Goal: Information Seeking & Learning: Learn about a topic

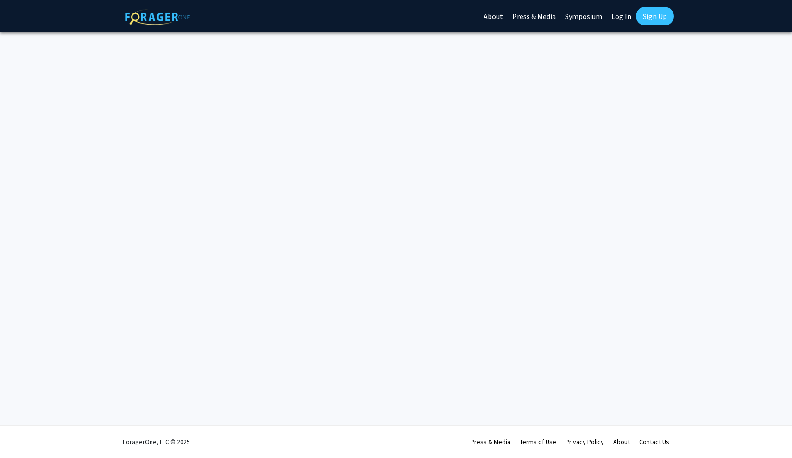
click at [624, 19] on link "Log In" at bounding box center [620, 16] width 29 height 32
select select
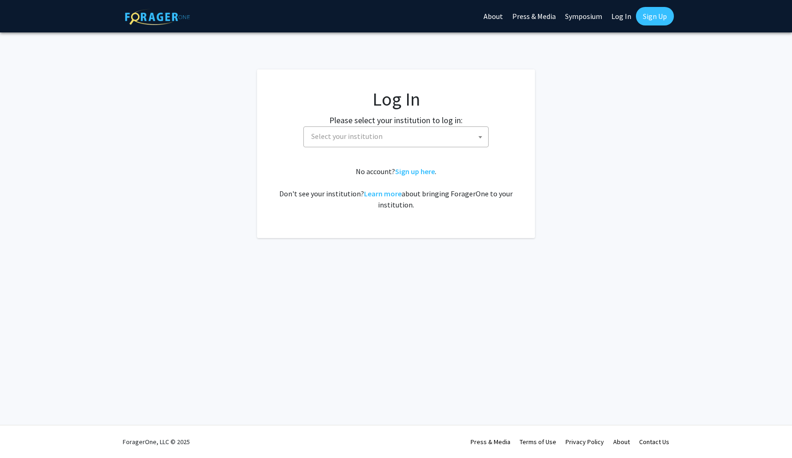
click at [624, 19] on link "Log In" at bounding box center [620, 16] width 29 height 32
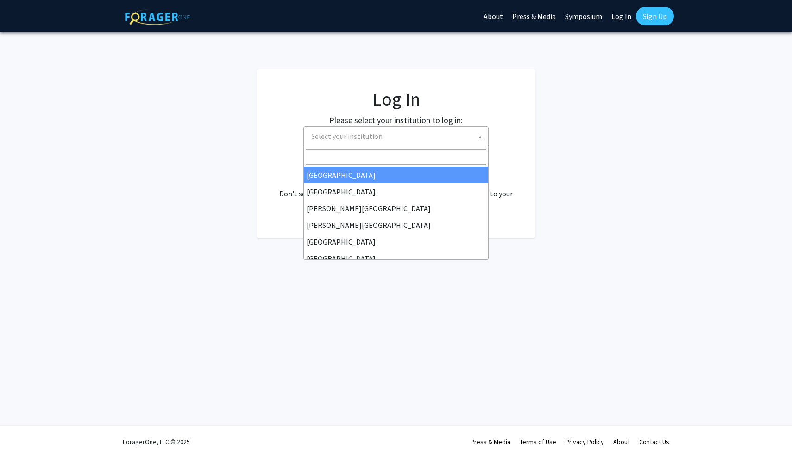
click at [434, 140] on span "Select your institution" at bounding box center [397, 136] width 181 height 19
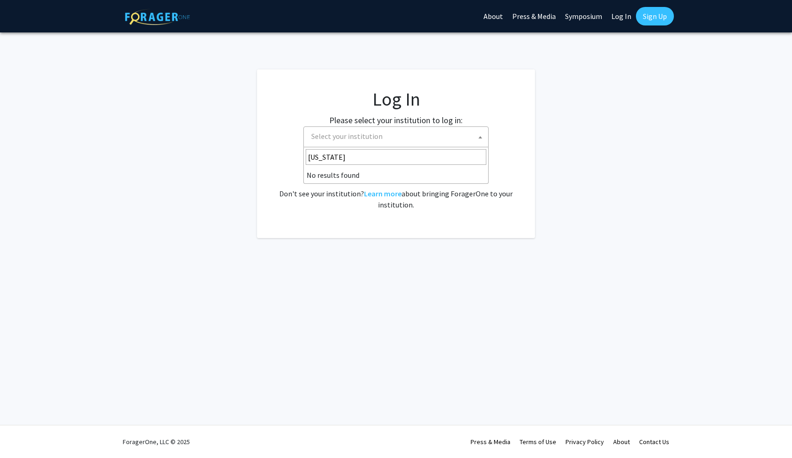
type input "hawai"
select select "18"
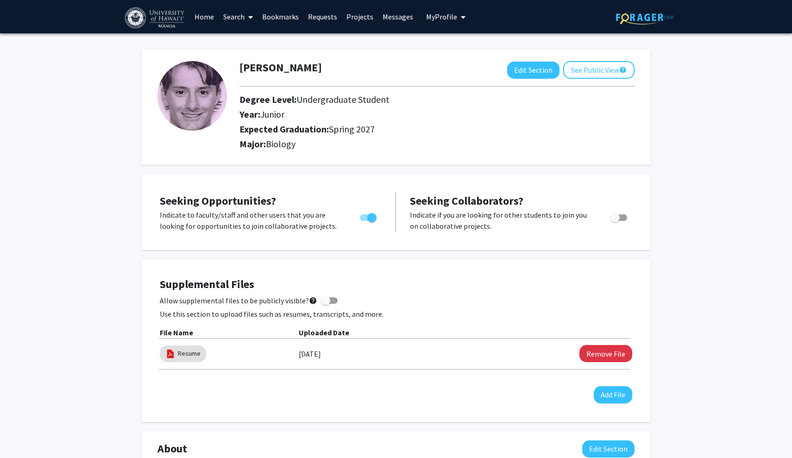
click at [247, 23] on span at bounding box center [248, 17] width 8 height 32
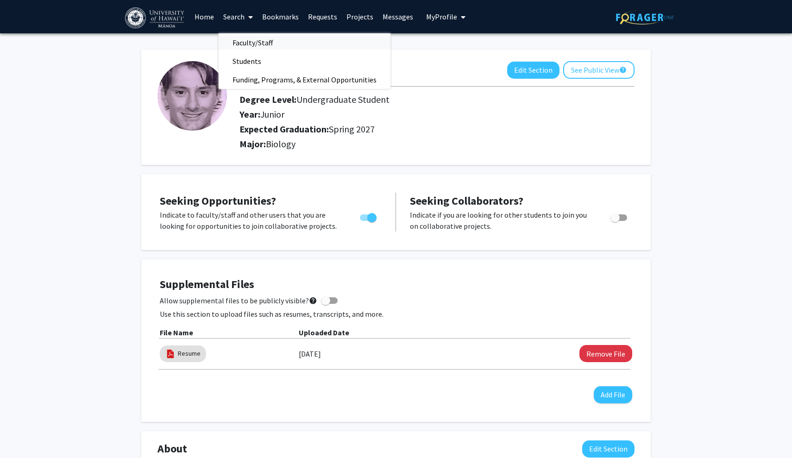
click at [246, 43] on span "Faculty/Staff" at bounding box center [252, 42] width 68 height 19
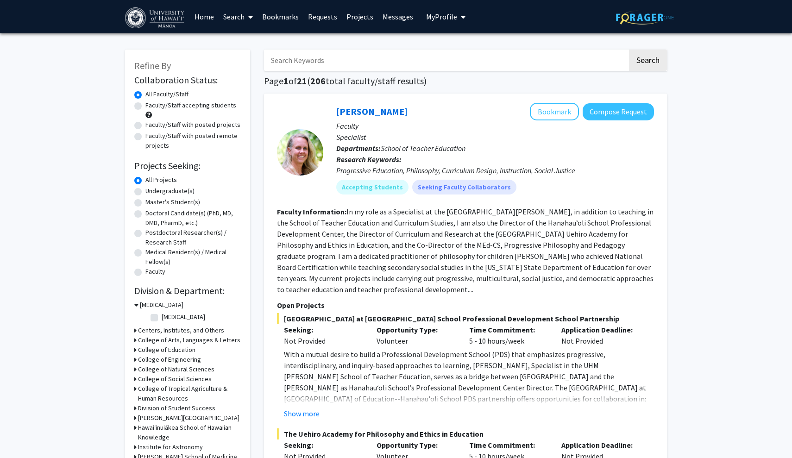
click at [145, 107] on label "Faculty/Staff accepting students" at bounding box center [190, 105] width 91 height 10
click at [145, 106] on input "Faculty/Staff accepting students" at bounding box center [148, 103] width 6 height 6
radio input "true"
click at [145, 193] on label "Undergraduate(s)" at bounding box center [169, 191] width 49 height 10
click at [145, 192] on input "Undergraduate(s)" at bounding box center [148, 189] width 6 height 6
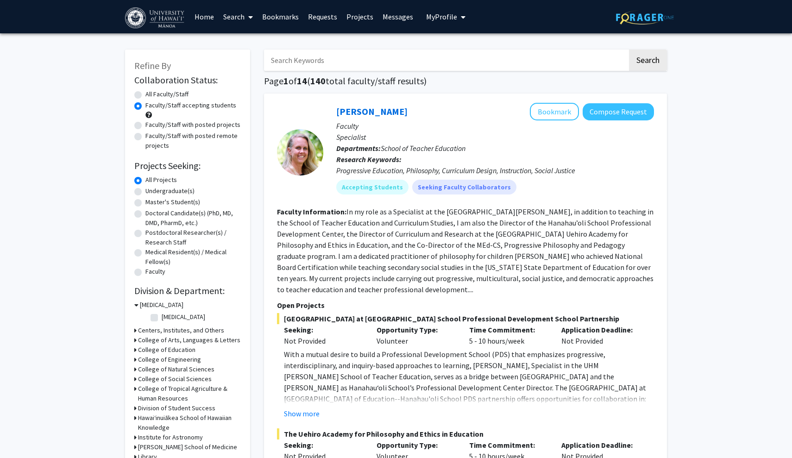
radio input "true"
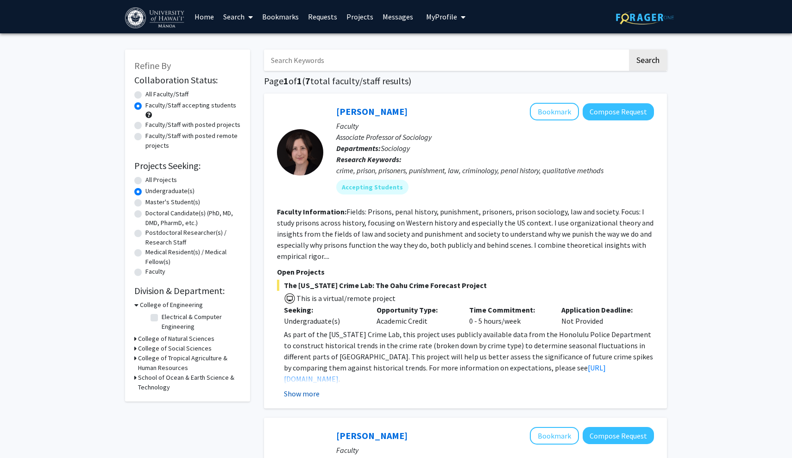
click at [301, 395] on button "Show more" at bounding box center [302, 393] width 36 height 11
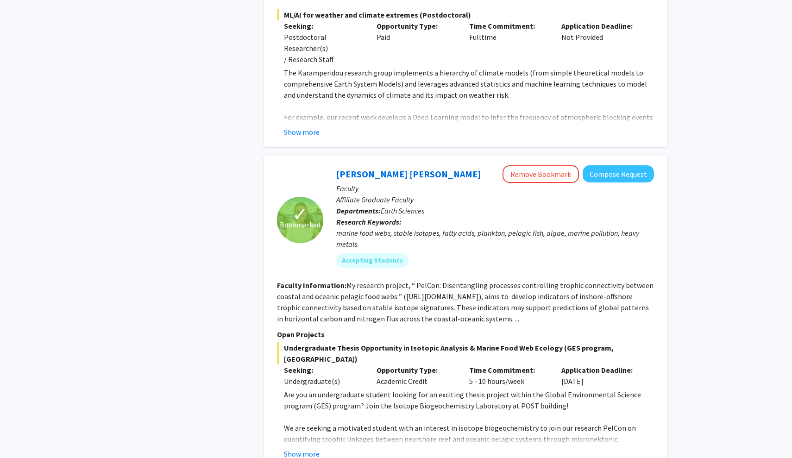
scroll to position [1540, 0]
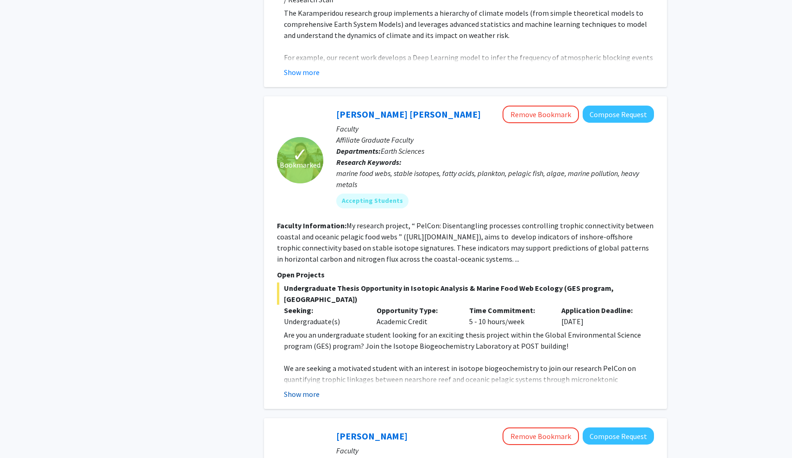
click at [302, 388] on button "Show more" at bounding box center [302, 393] width 36 height 11
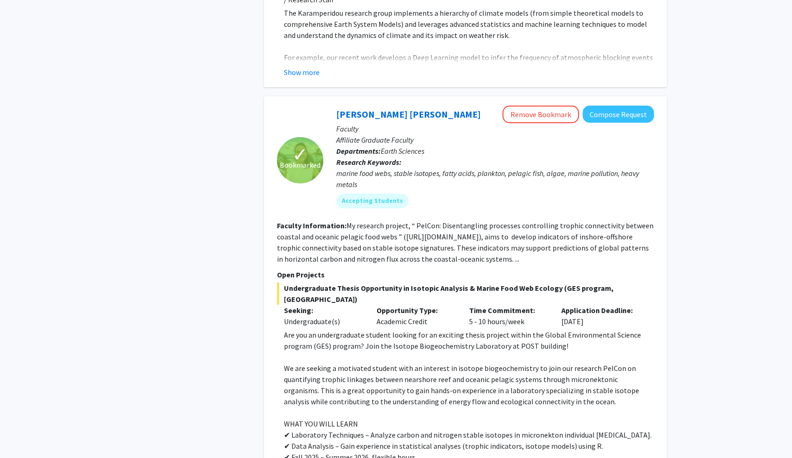
drag, startPoint x: 376, startPoint y: 302, endPoint x: 428, endPoint y: 303, distance: 51.8
click at [428, 305] on div "Opportunity Type: Academic Credit" at bounding box center [415, 316] width 93 height 22
click at [477, 329] on p "Are you an undergraduate student looking for an exciting thesis project within …" at bounding box center [469, 340] width 370 height 22
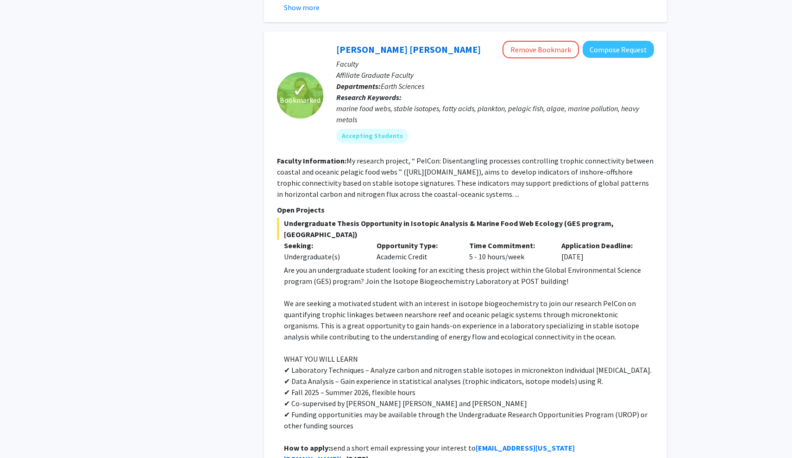
scroll to position [1611, 0]
